Goal: Check status: Check status

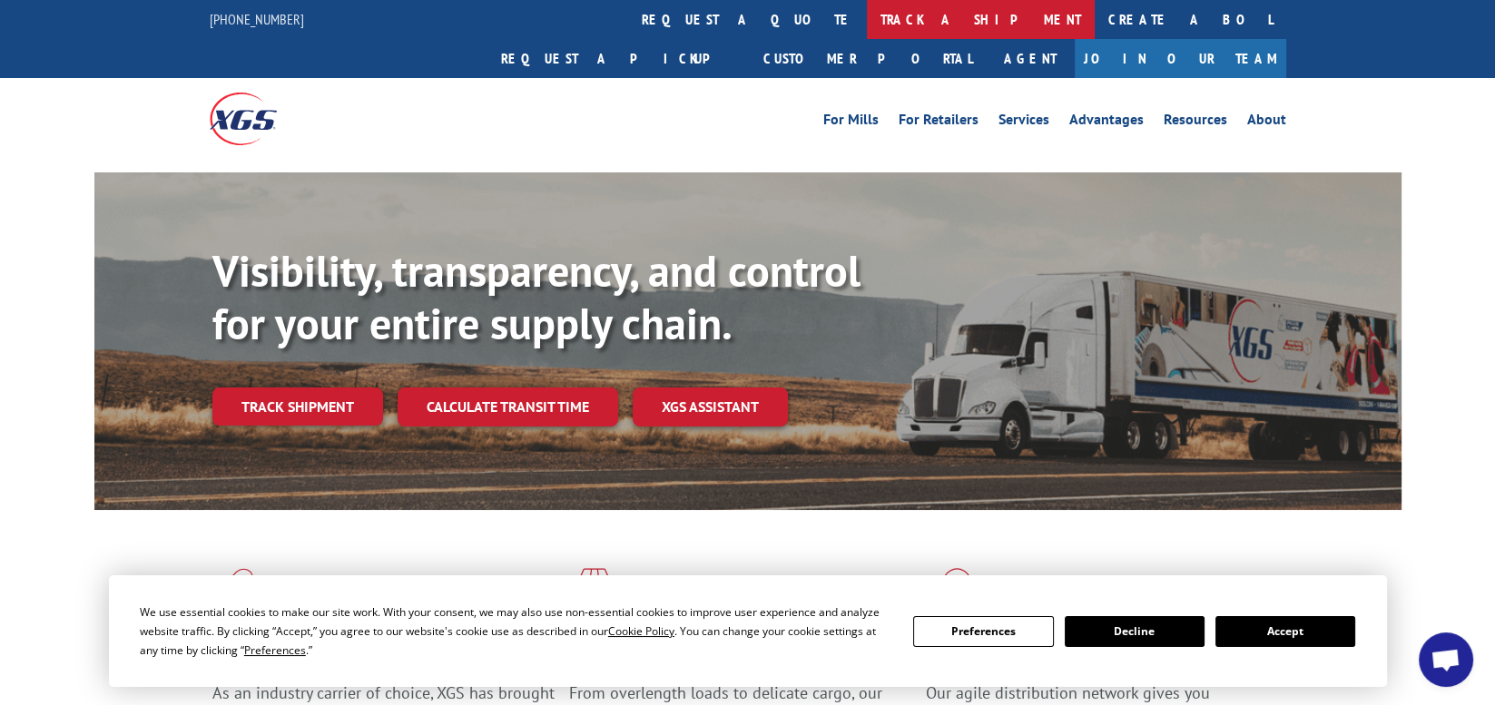
click at [867, 18] on link "track a shipment" at bounding box center [981, 19] width 228 height 39
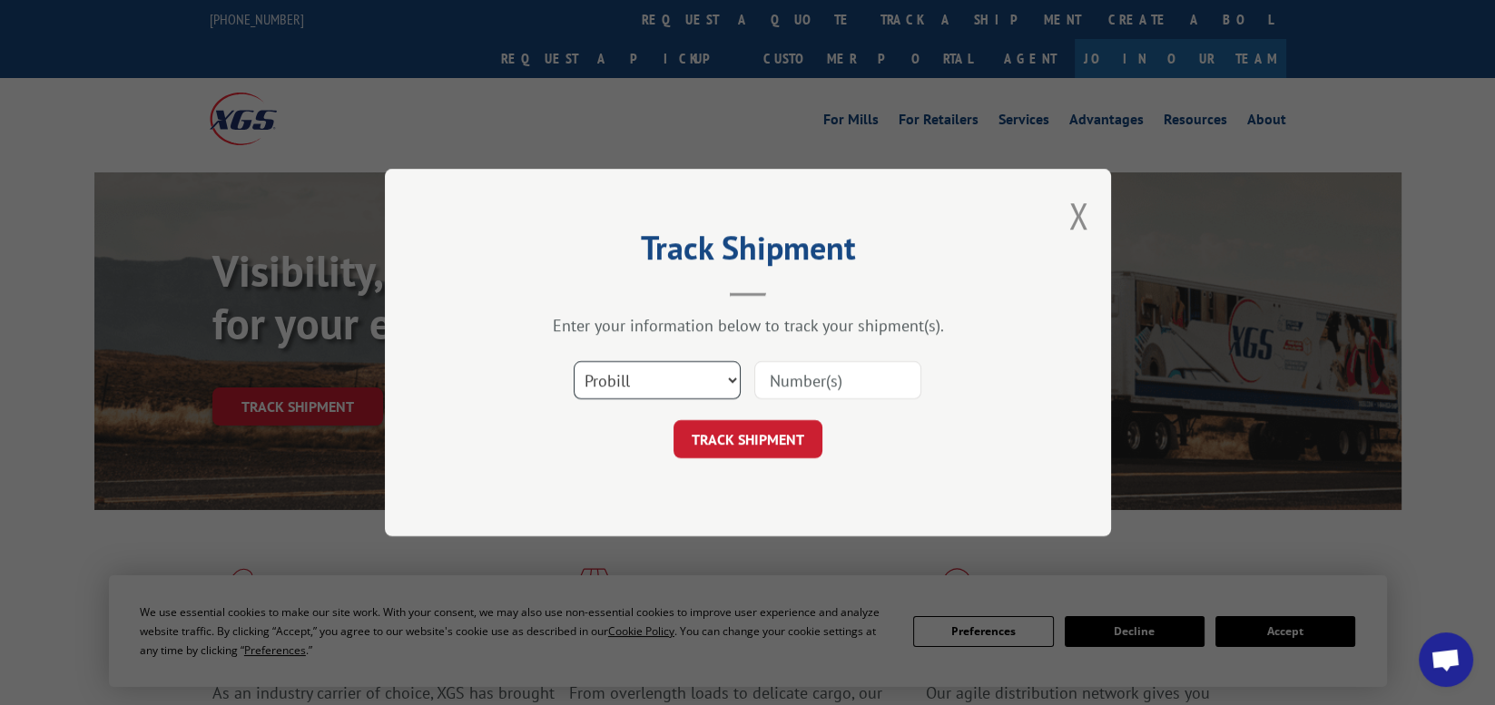
click at [728, 379] on select "Select category... Probill BOL PO" at bounding box center [657, 380] width 167 height 38
select select "bol"
click at [574, 361] on select "Select category... Probill BOL PO" at bounding box center [657, 380] width 167 height 38
click at [849, 377] on input at bounding box center [837, 380] width 167 height 38
type input "17674906"
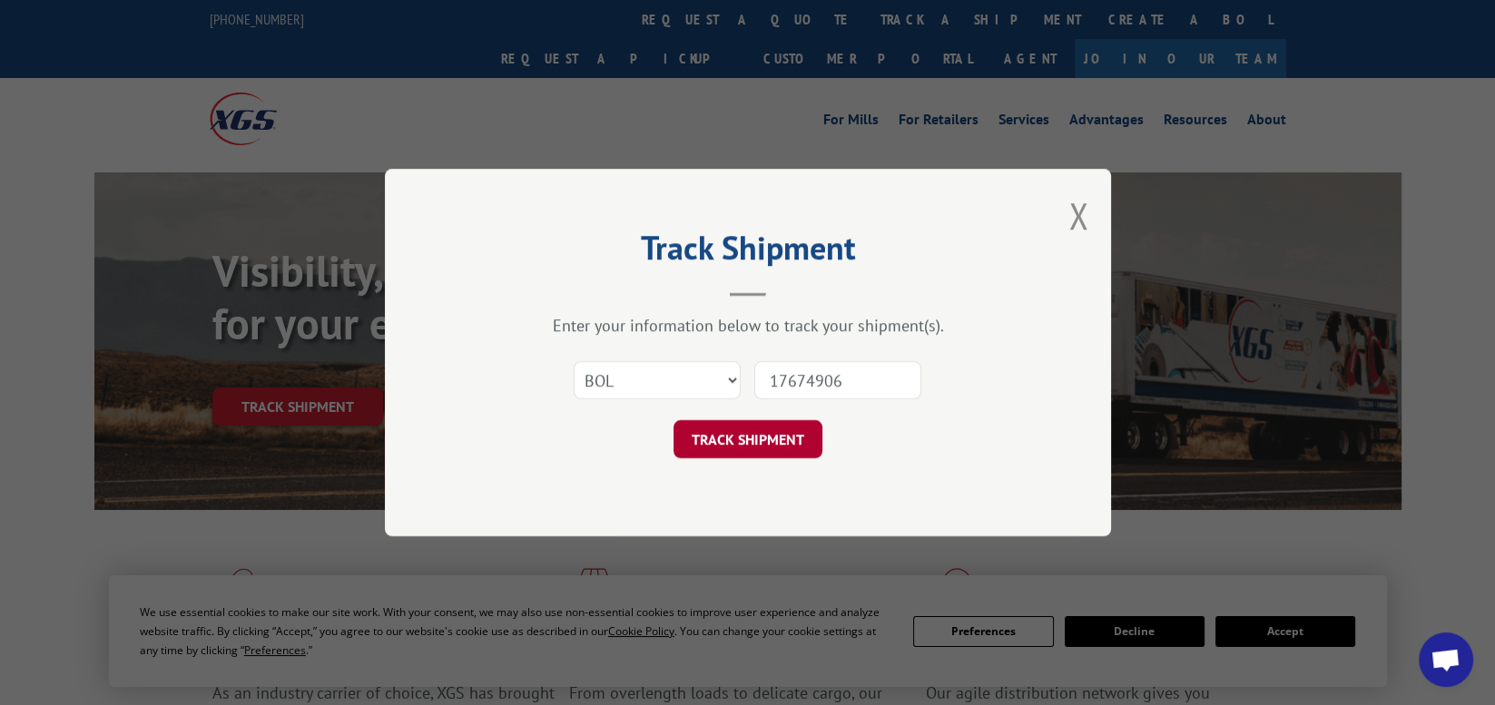
click at [728, 446] on button "TRACK SHIPMENT" at bounding box center [747, 439] width 149 height 38
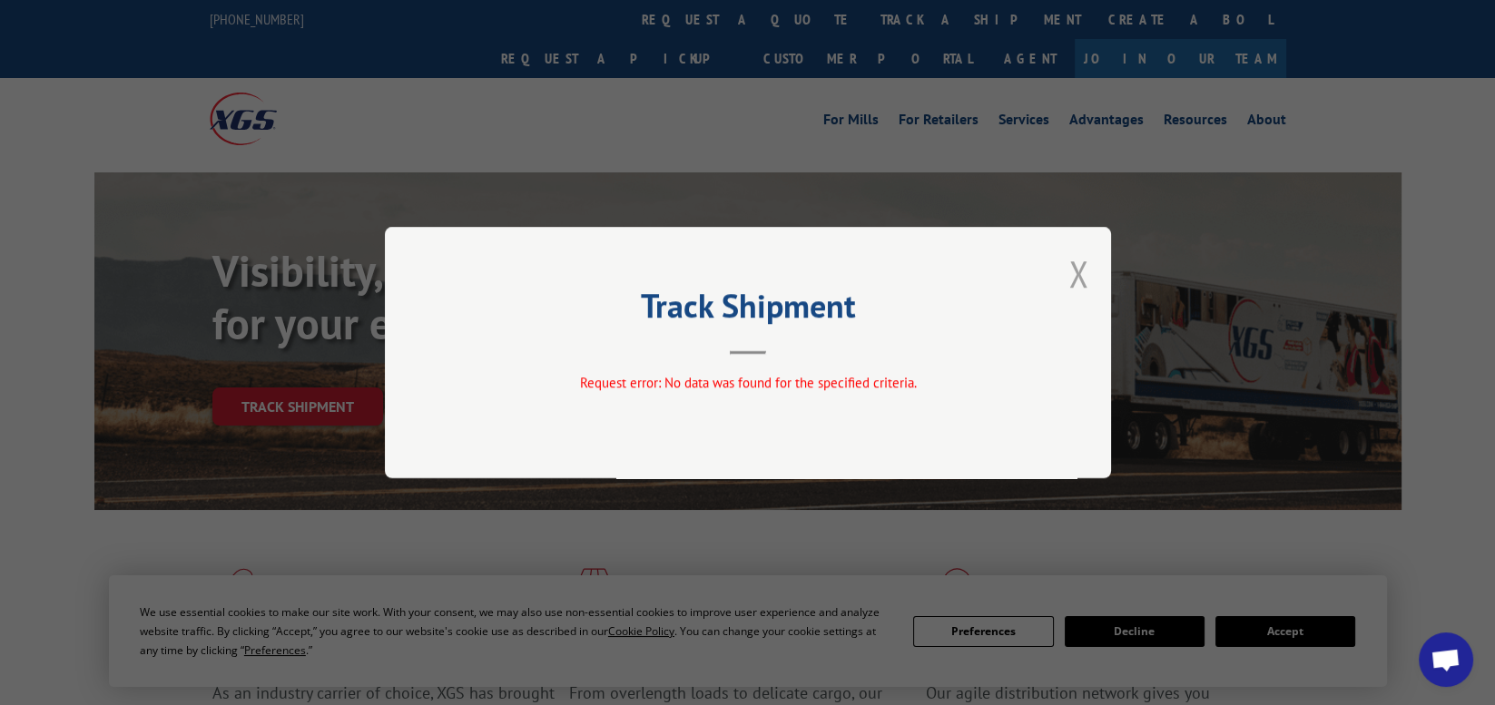
click at [1079, 277] on button "Close modal" at bounding box center [1078, 274] width 20 height 48
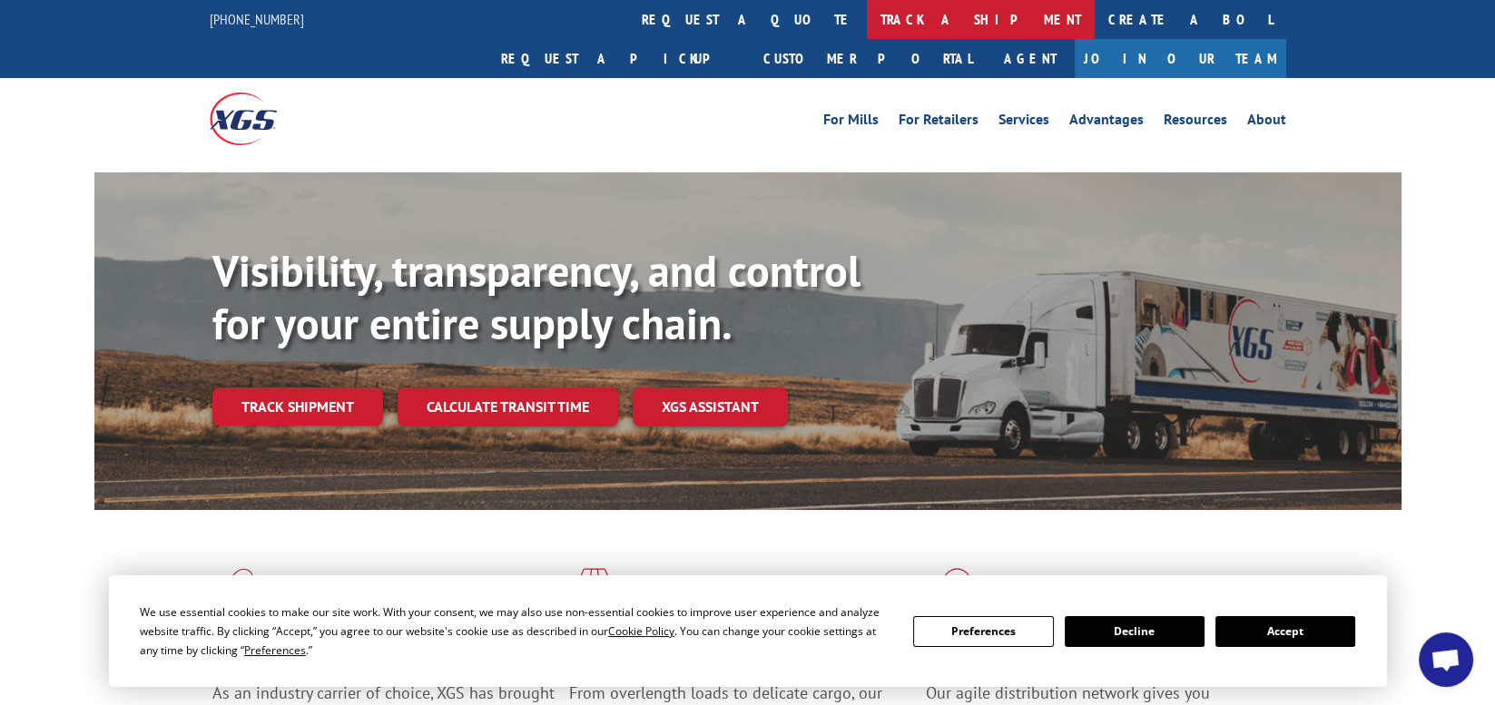
click at [867, 20] on link "track a shipment" at bounding box center [981, 19] width 228 height 39
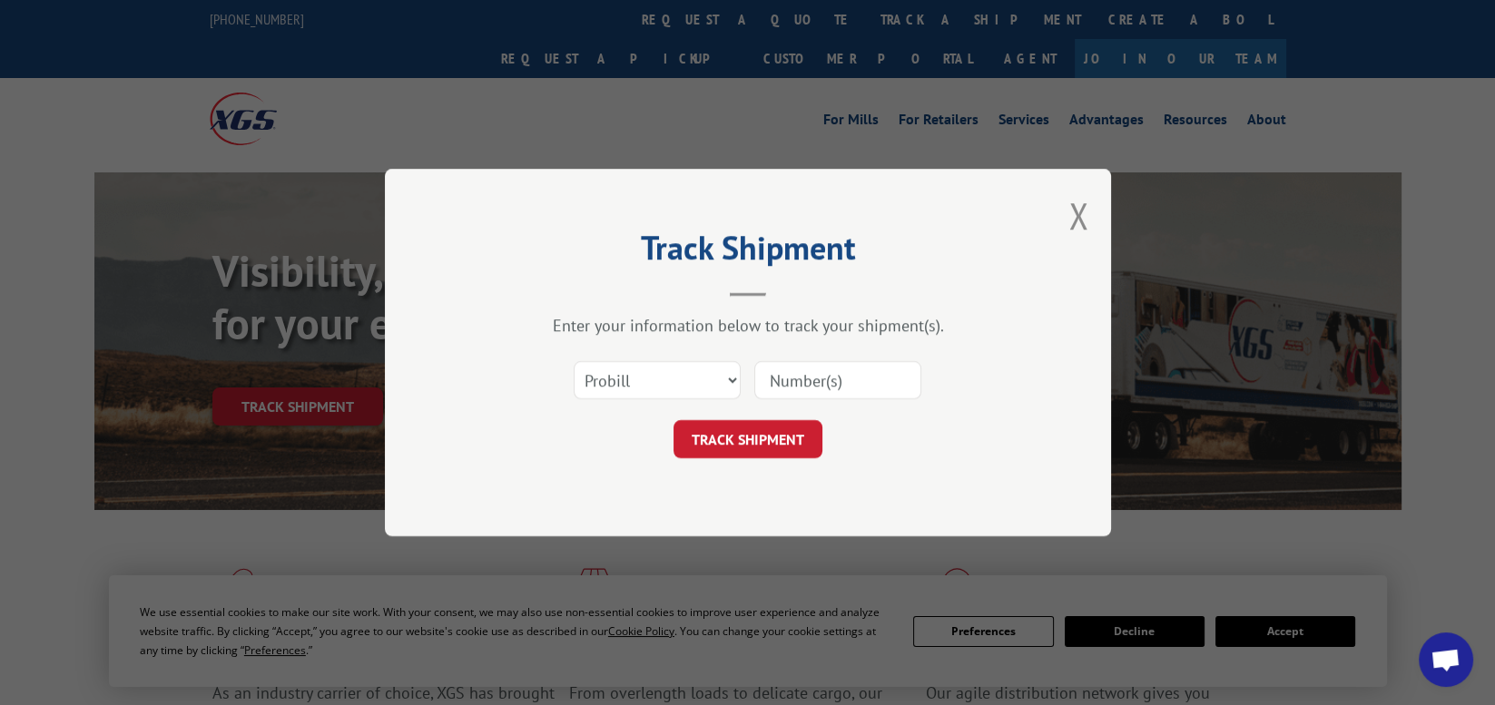
click at [852, 381] on input at bounding box center [837, 380] width 167 height 38
type input "17674906"
click at [799, 437] on button "TRACK SHIPMENT" at bounding box center [747, 439] width 149 height 38
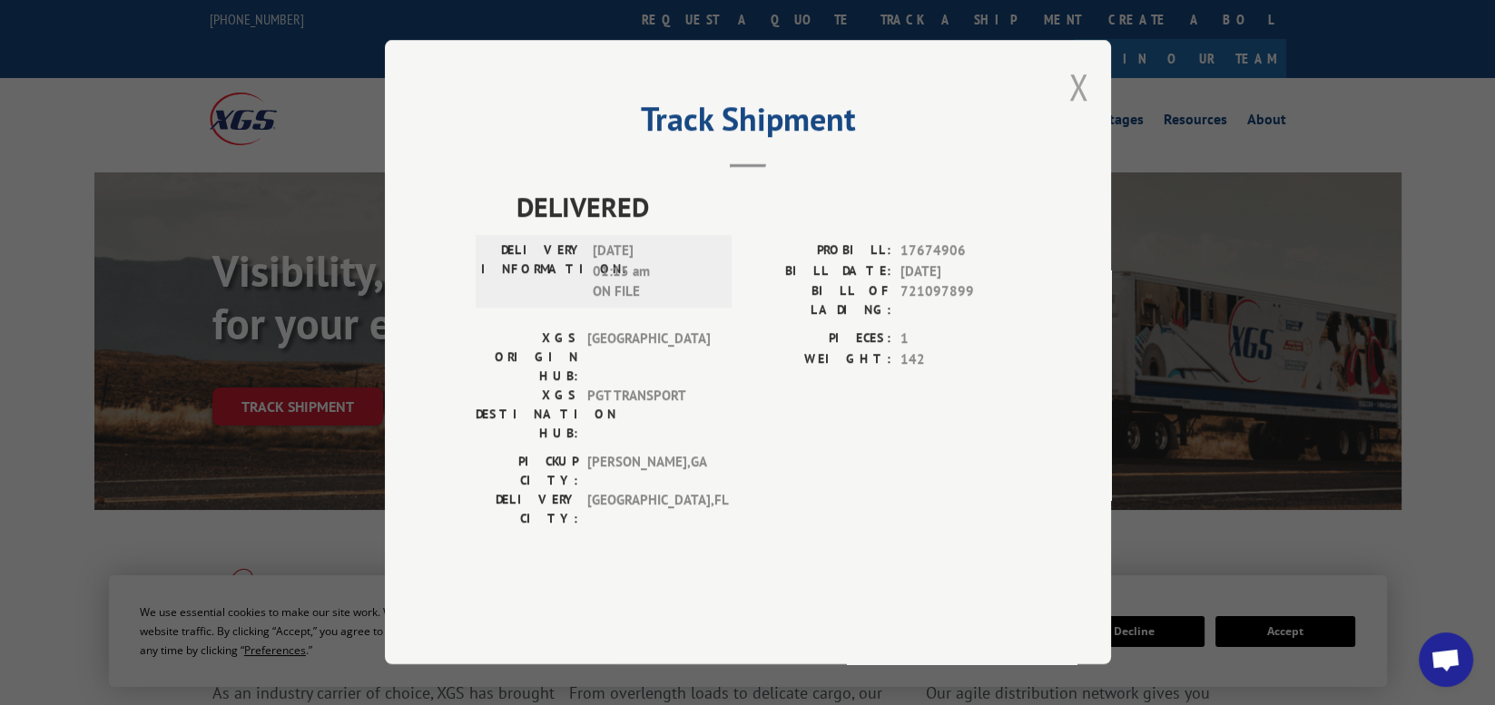
click at [1078, 111] on button "Close modal" at bounding box center [1078, 87] width 20 height 48
